Goal: Transaction & Acquisition: Purchase product/service

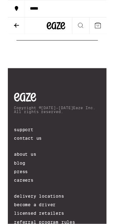
scroll to position [1068, 0]
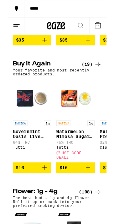
scroll to position [587, 0]
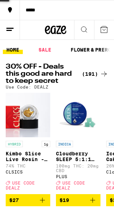
scroll to position [0, 174]
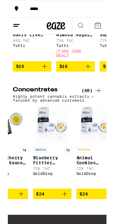
scroll to position [0, 1782]
